Goal: Use online tool/utility: Utilize a website feature to perform a specific function

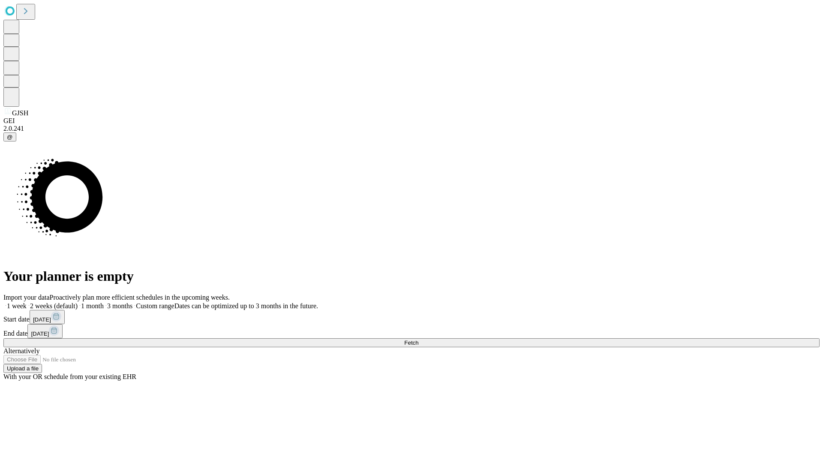
click at [418, 340] on span "Fetch" at bounding box center [411, 343] width 14 height 6
